Goal: Task Accomplishment & Management: Use online tool/utility

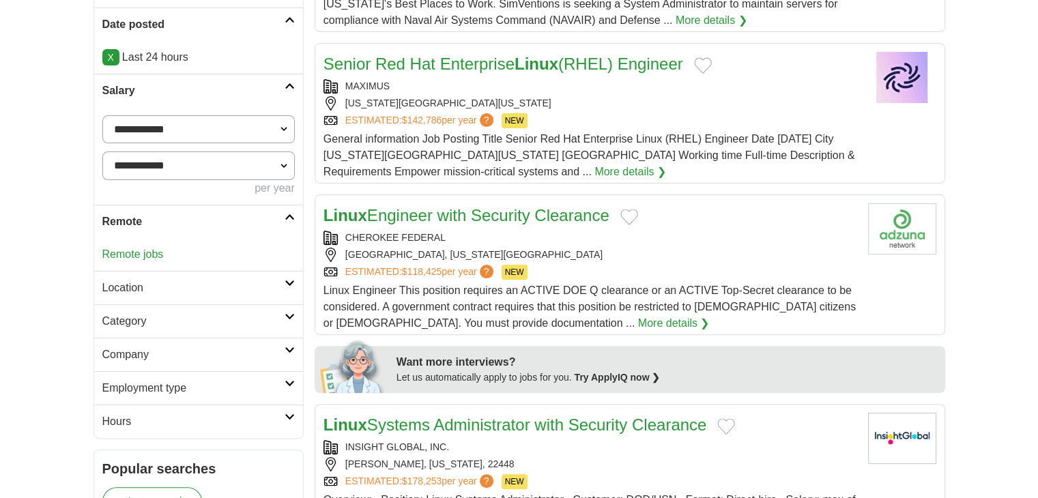
click at [156, 253] on link "Remote jobs" at bounding box center [132, 254] width 61 height 12
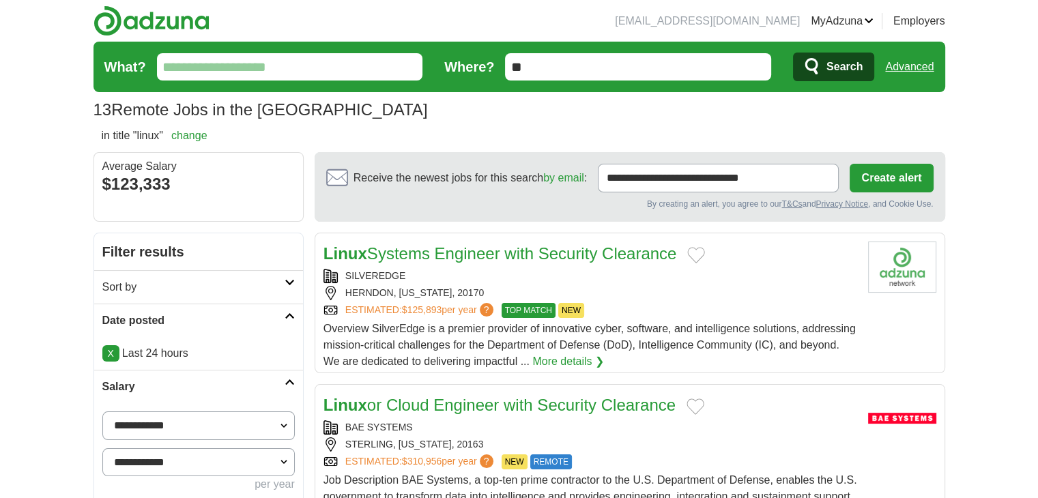
click at [914, 74] on link "Advanced" at bounding box center [909, 66] width 48 height 27
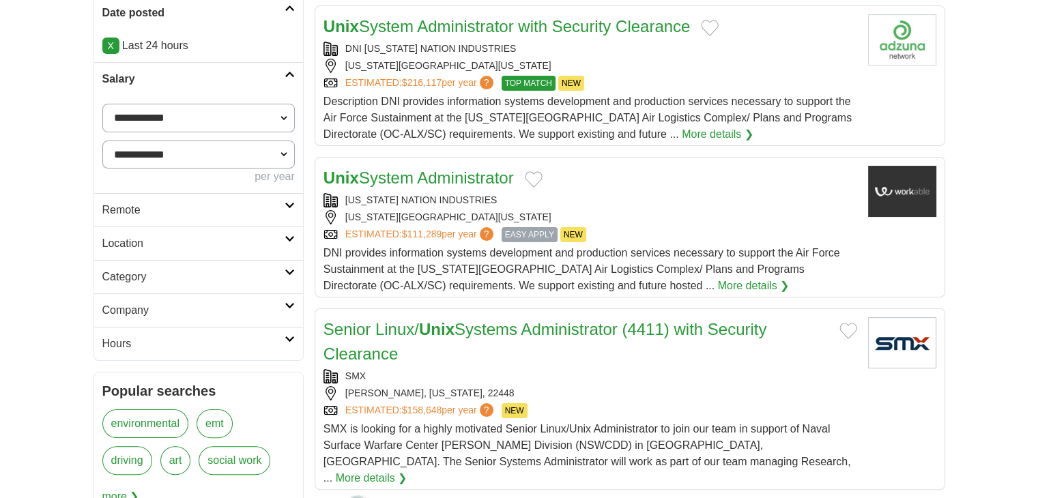
click at [137, 221] on link "Remote" at bounding box center [198, 209] width 209 height 33
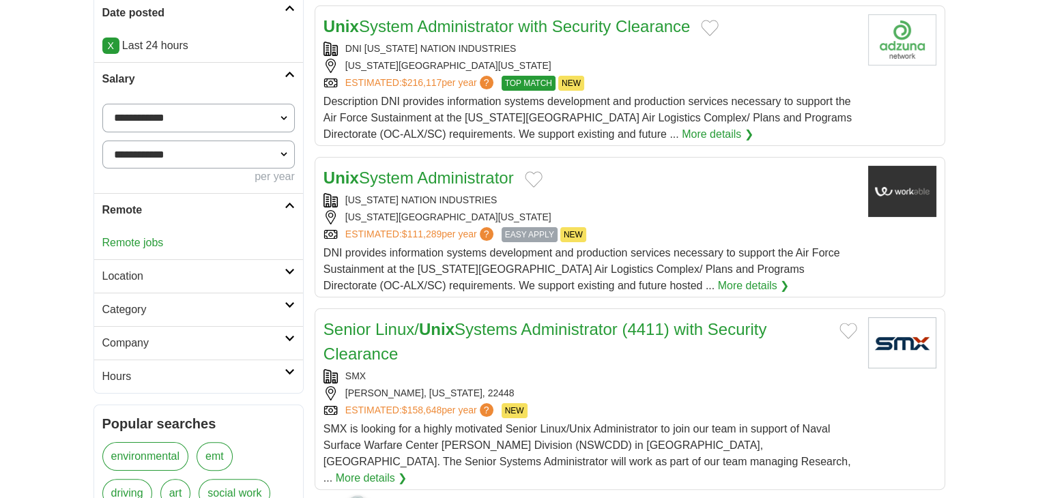
click at [133, 245] on link "Remote jobs" at bounding box center [132, 243] width 61 height 12
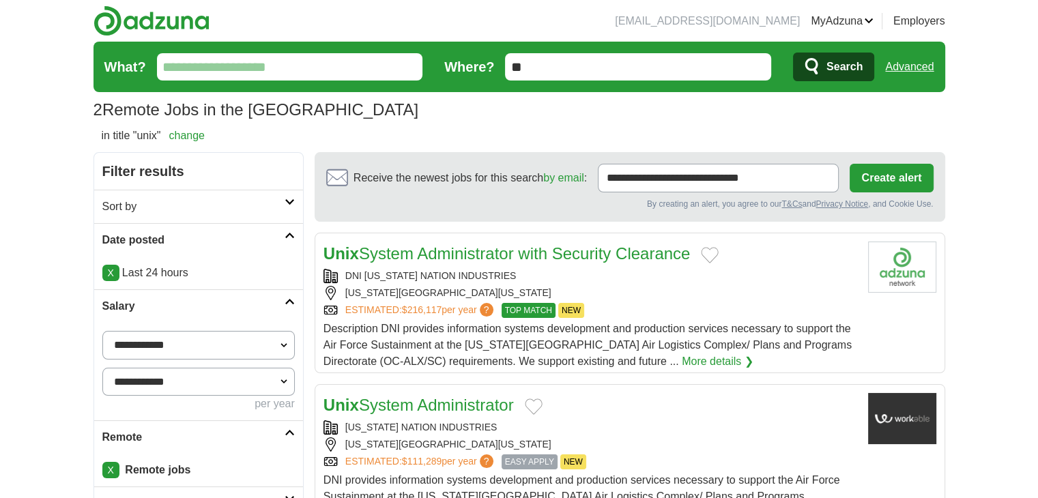
click at [900, 58] on link "Advanced" at bounding box center [909, 66] width 48 height 27
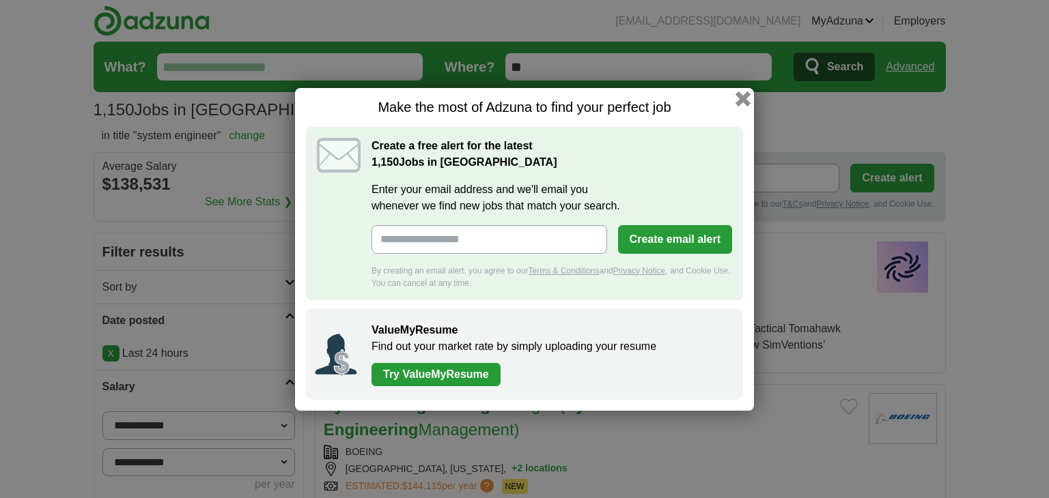
click at [738, 102] on button "button" at bounding box center [742, 98] width 15 height 15
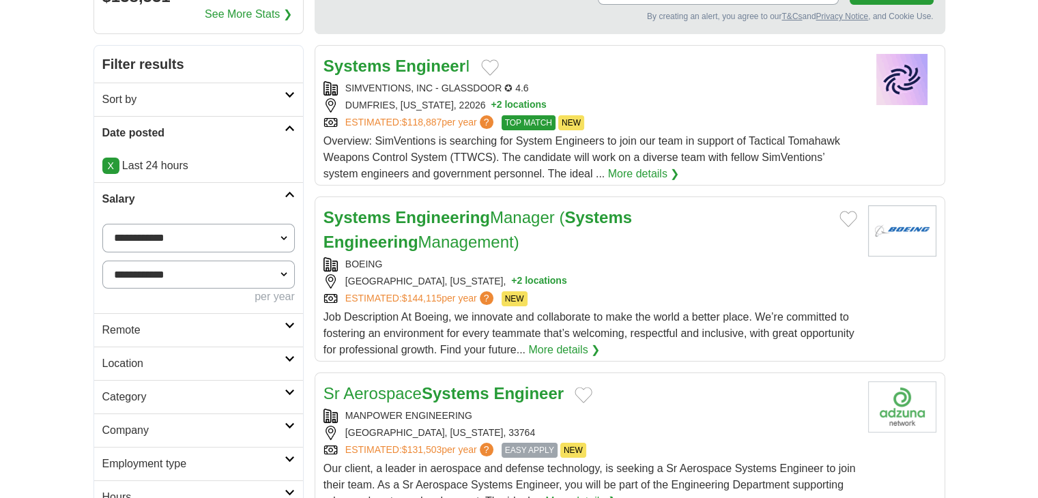
scroll to position [227, 0]
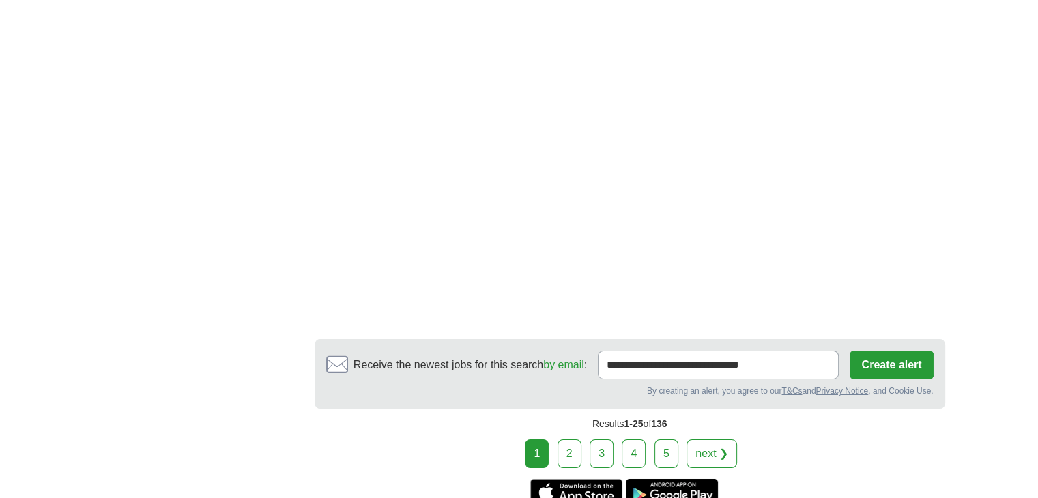
scroll to position [4779, 0]
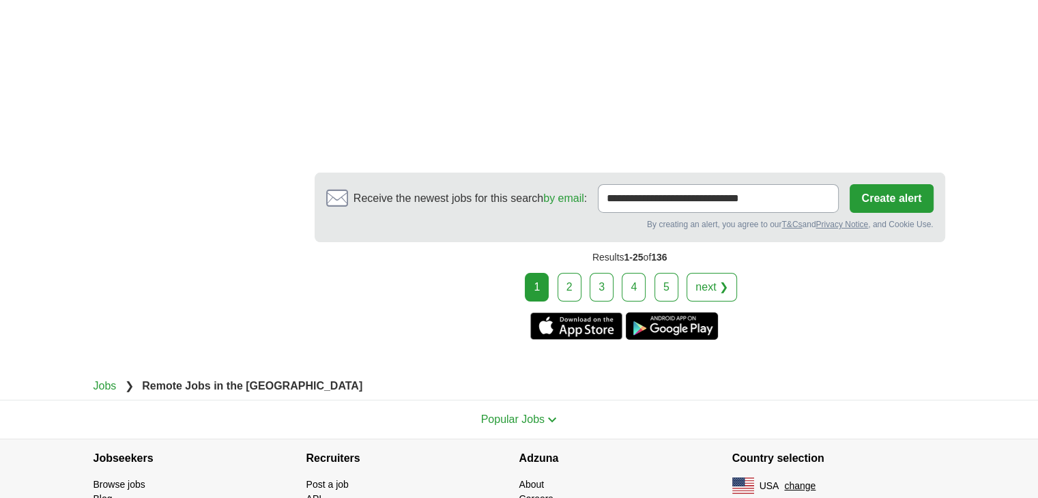
click at [571, 273] on link "2" at bounding box center [570, 287] width 24 height 29
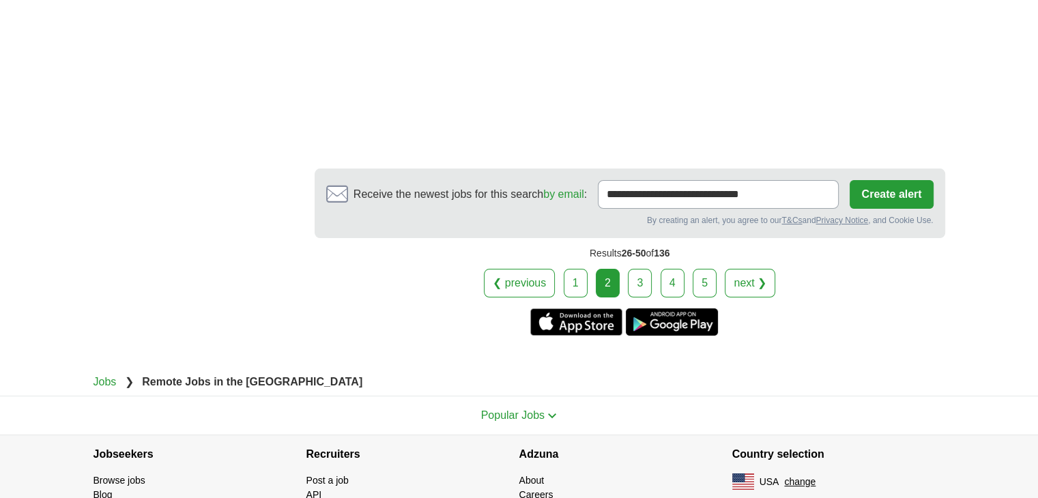
scroll to position [5228, 0]
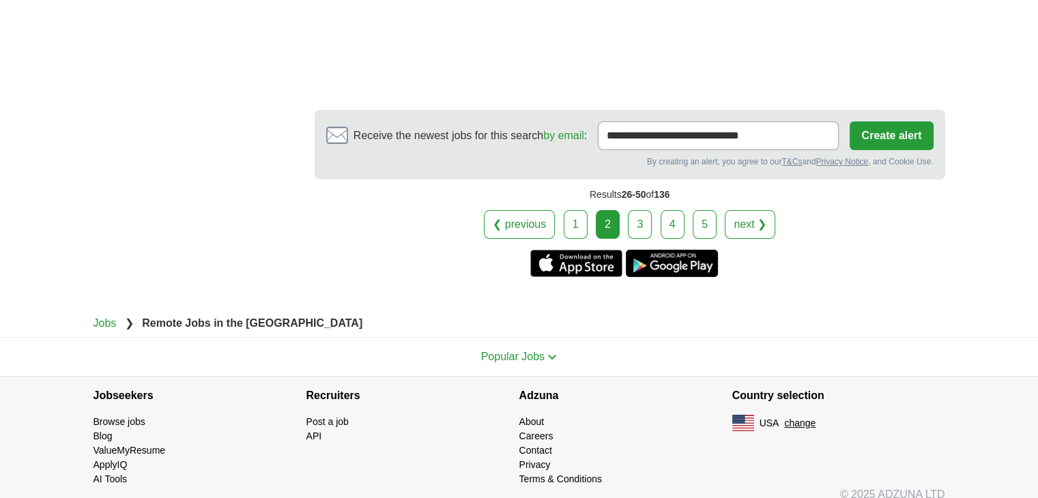
click at [636, 210] on link "3" at bounding box center [640, 224] width 24 height 29
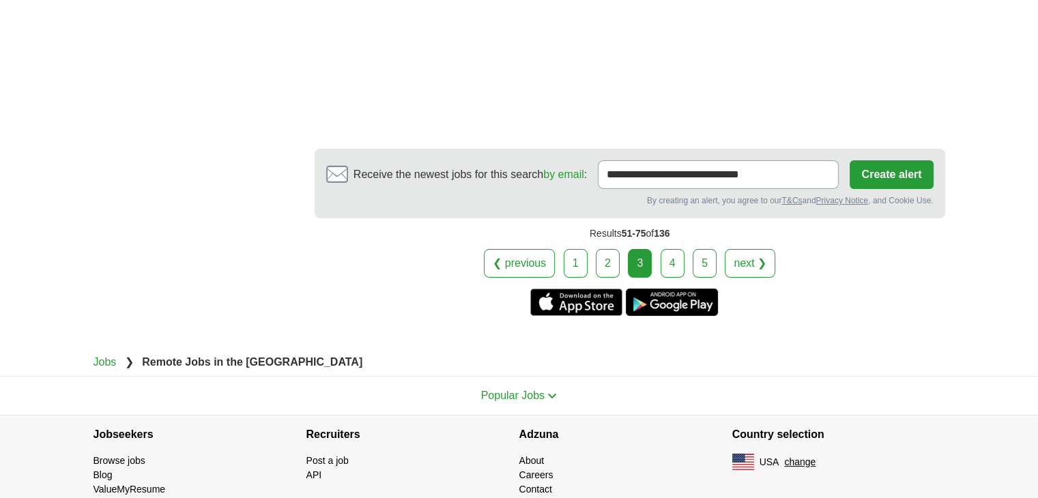
scroll to position [5186, 0]
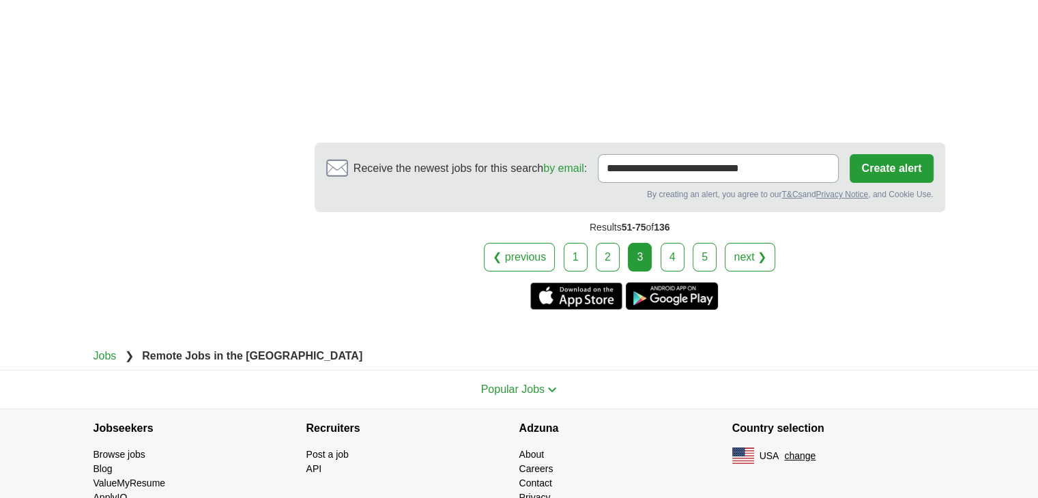
click at [666, 243] on link "4" at bounding box center [673, 257] width 24 height 29
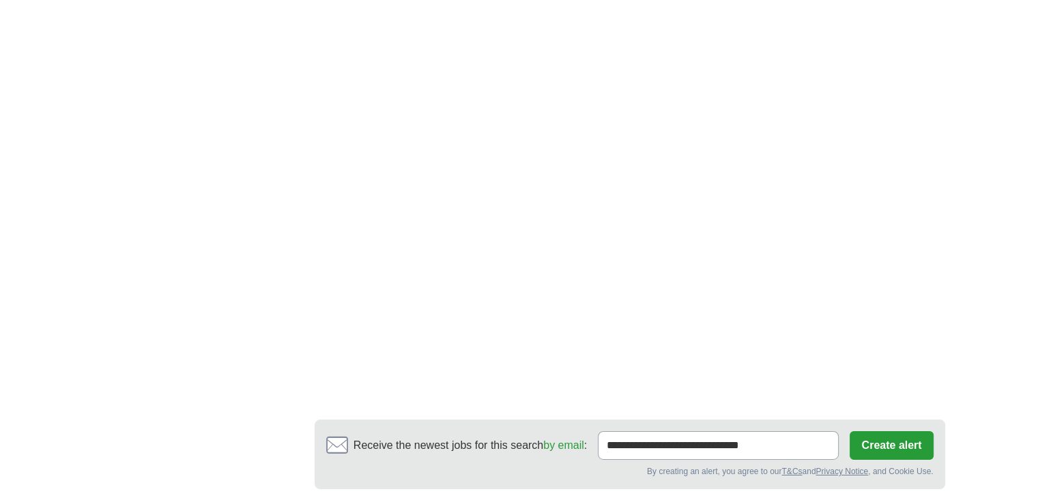
scroll to position [4670, 0]
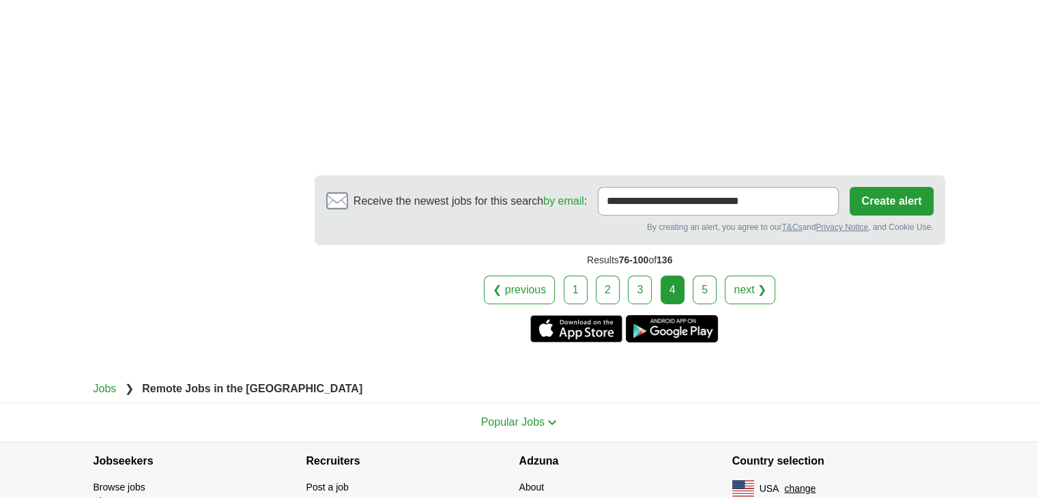
click at [707, 276] on link "5" at bounding box center [705, 290] width 24 height 29
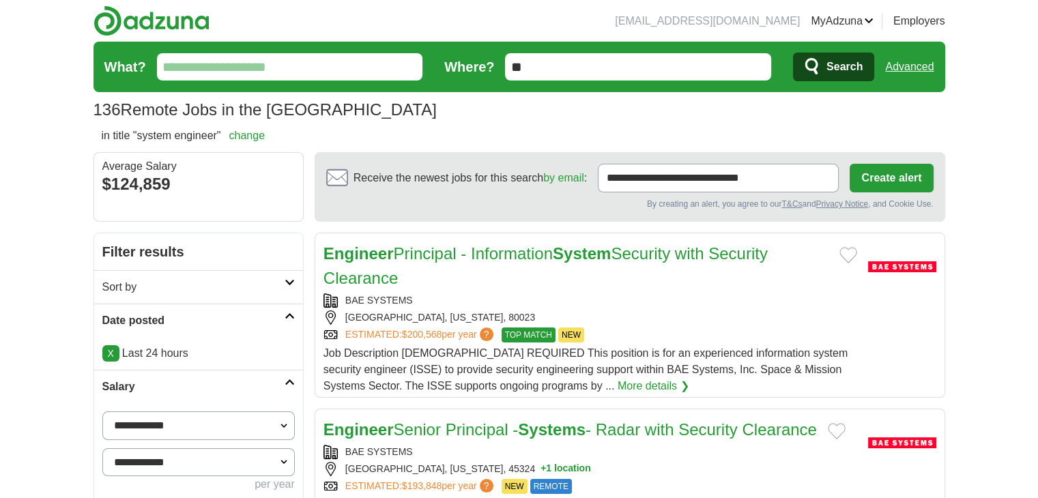
click at [918, 74] on link "Advanced" at bounding box center [909, 66] width 48 height 27
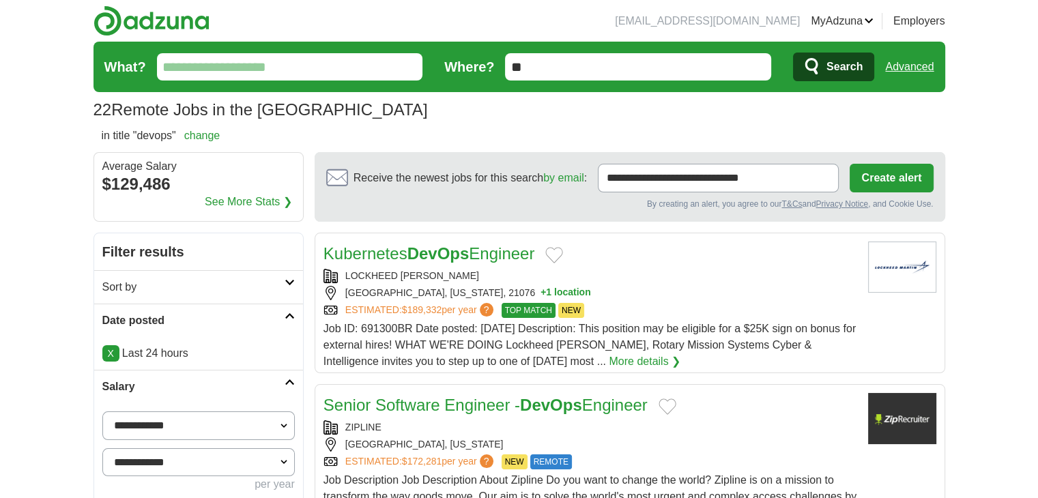
click at [906, 71] on link "Advanced" at bounding box center [909, 66] width 48 height 27
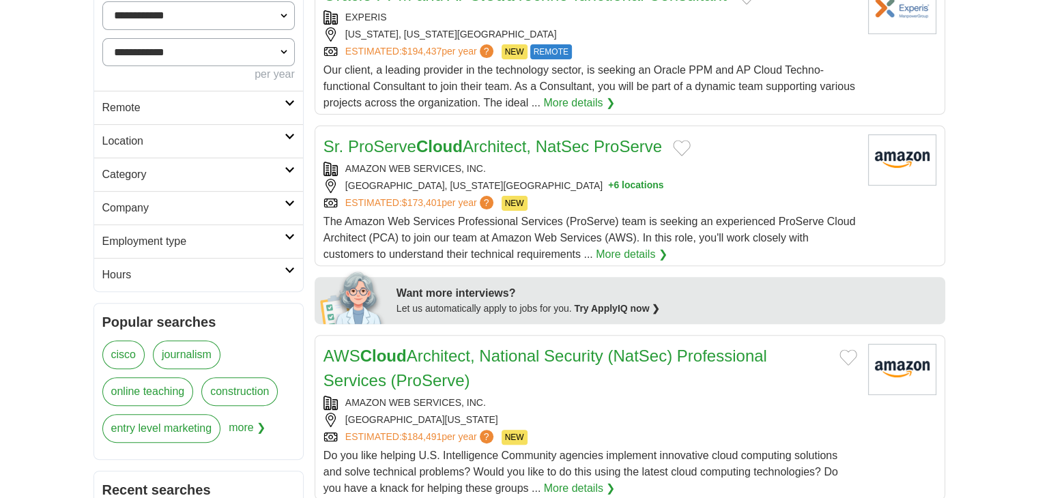
scroll to position [455, 0]
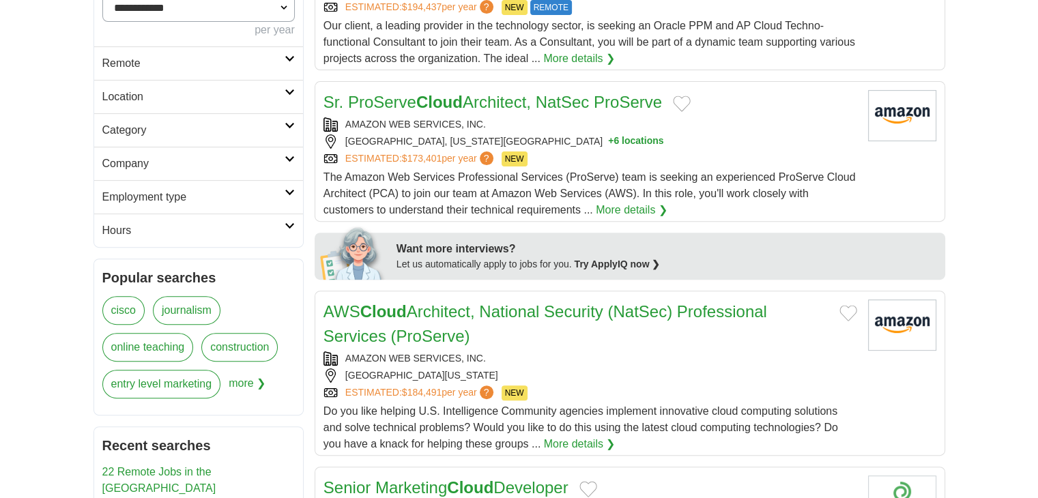
click at [126, 74] on link "Remote" at bounding box center [198, 62] width 209 height 33
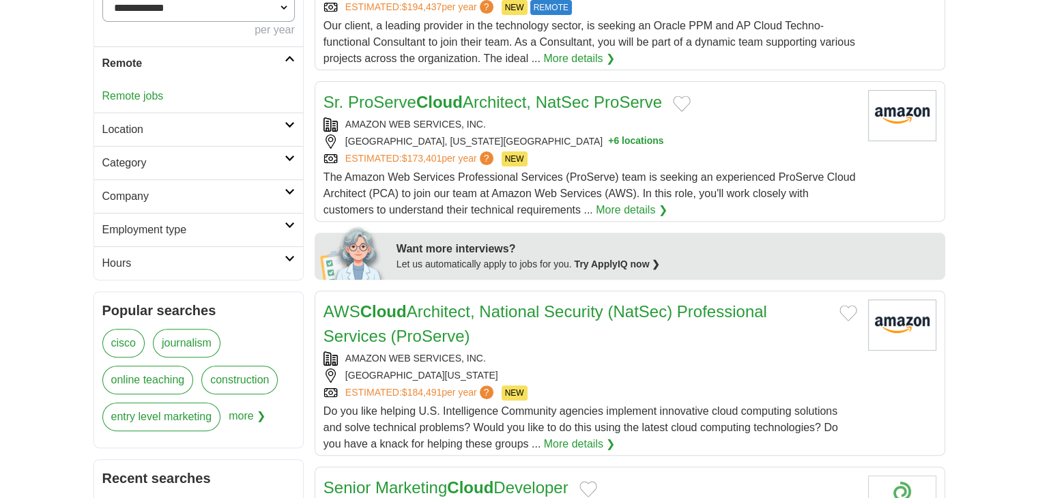
click at [134, 95] on link "Remote jobs" at bounding box center [132, 96] width 61 height 12
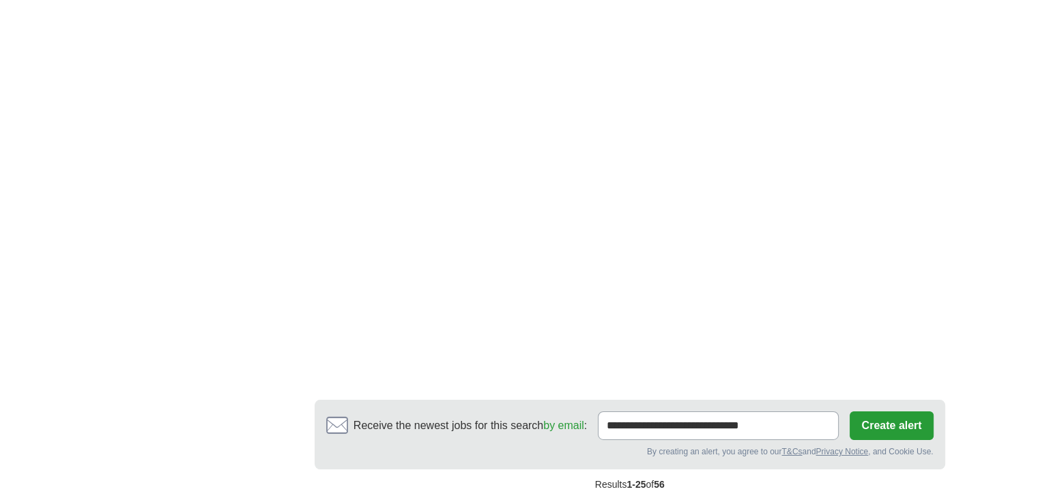
scroll to position [4551, 0]
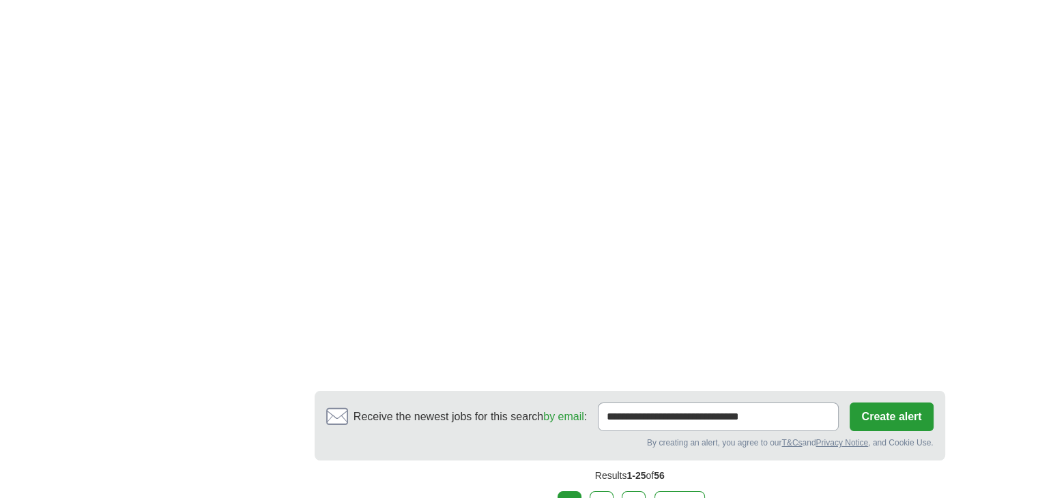
click at [604, 492] on link "2" at bounding box center [602, 506] width 24 height 29
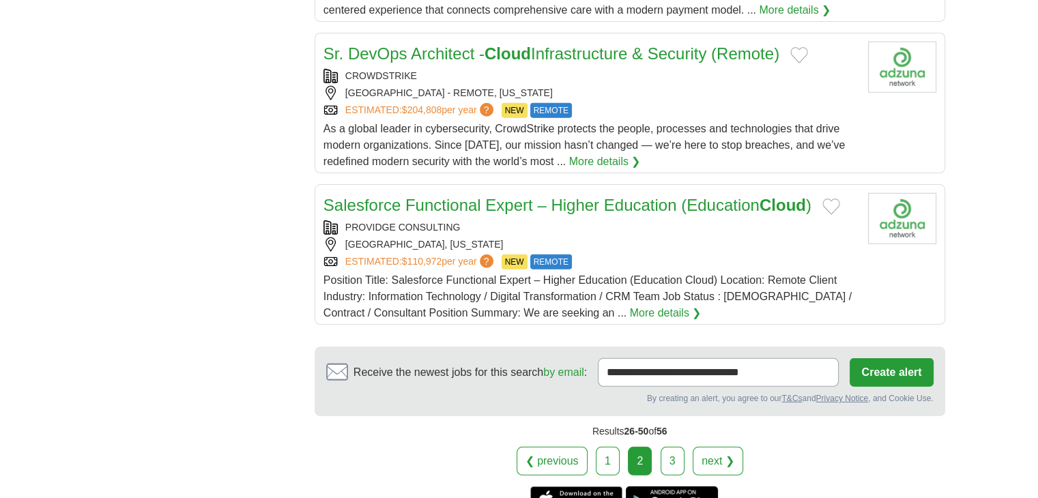
scroll to position [4072, 0]
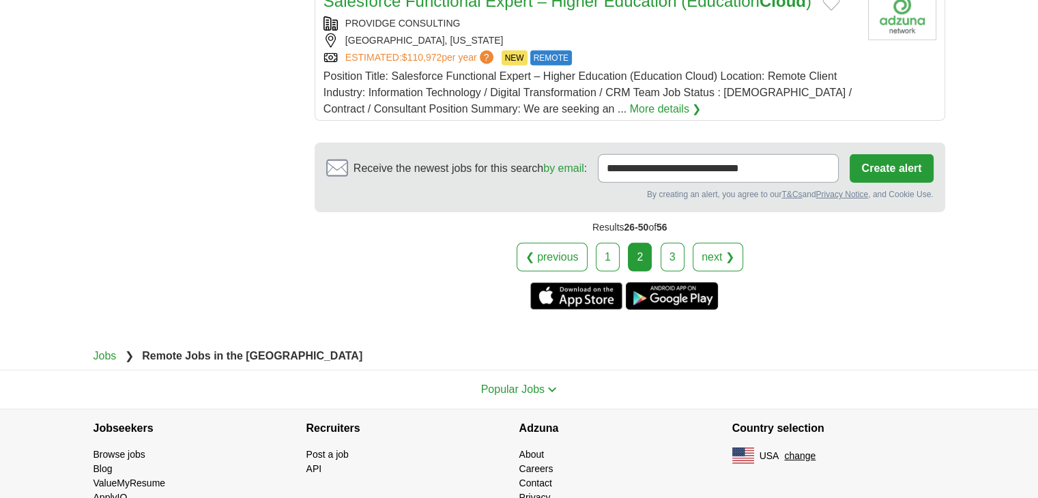
click at [670, 243] on link "3" at bounding box center [673, 257] width 24 height 29
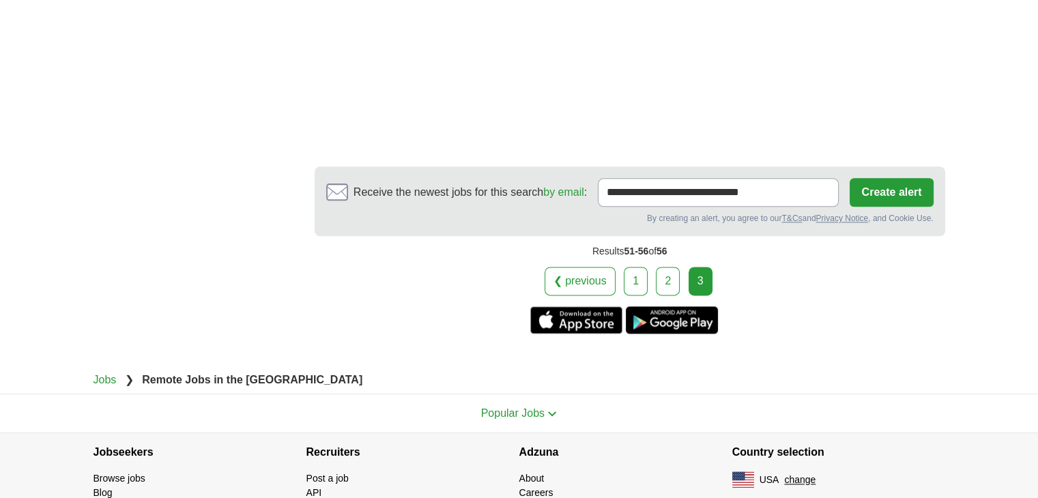
scroll to position [1761, 0]
